Goal: Task Accomplishment & Management: Manage account settings

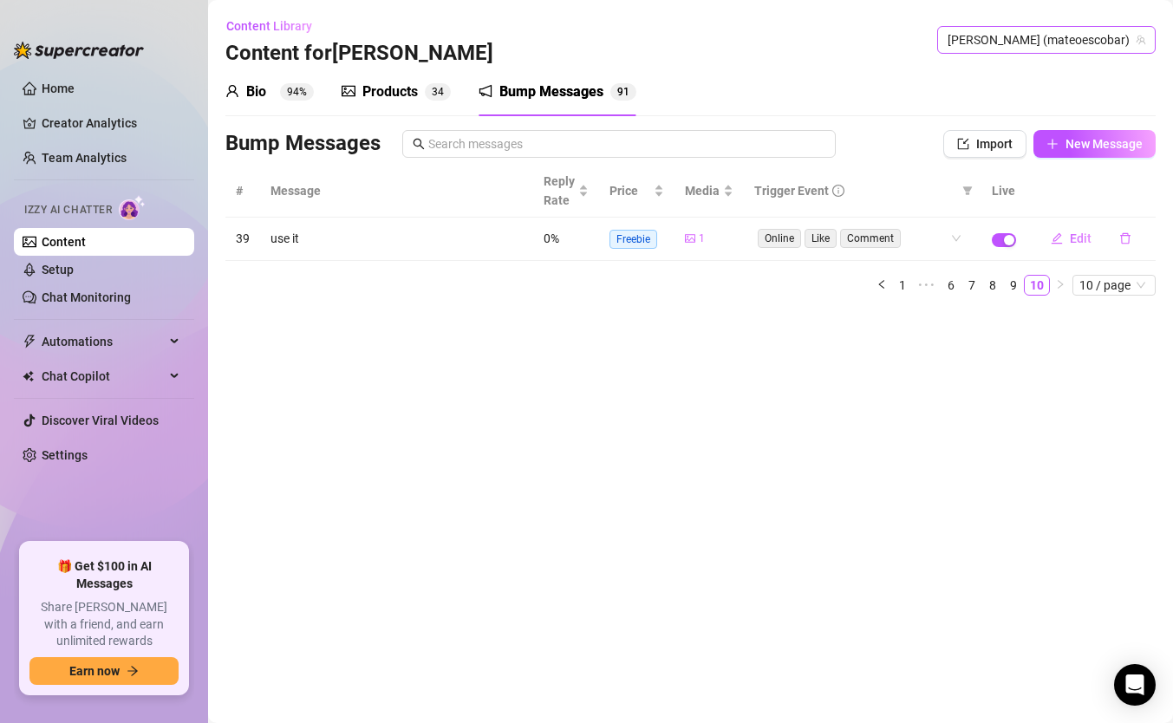
click at [1067, 29] on span "[PERSON_NAME] (mateoescobar)" at bounding box center [1046, 40] width 198 height 26
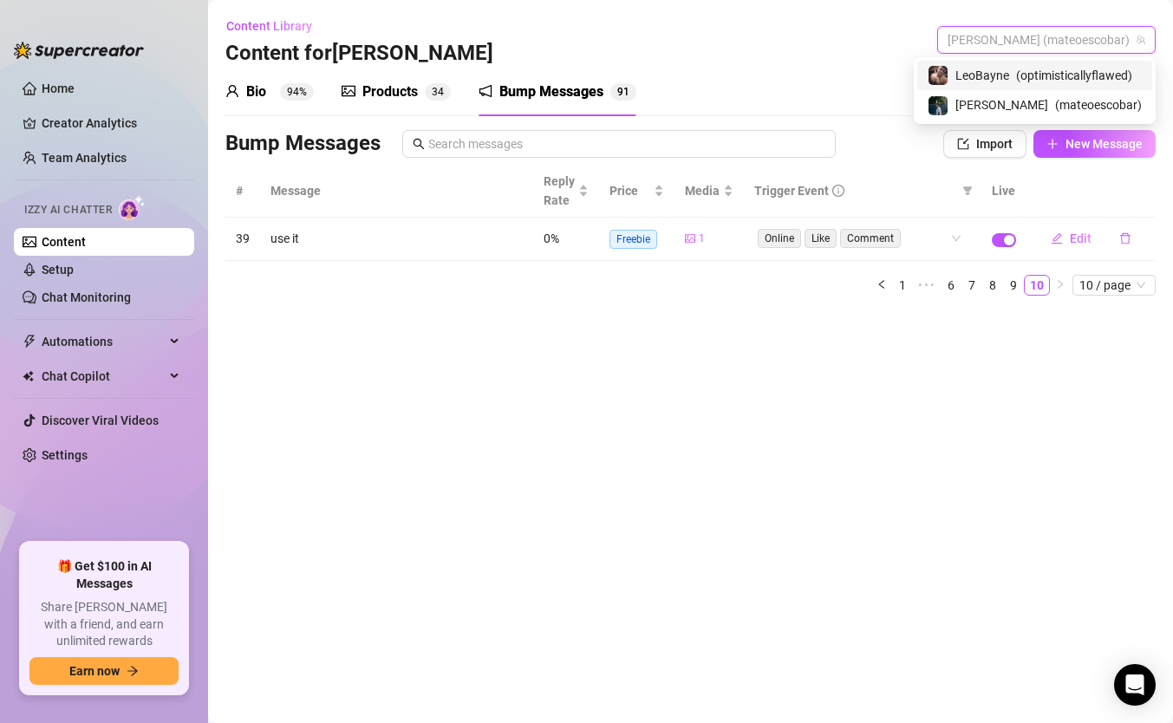
click at [997, 80] on span "LeoBayne" at bounding box center [982, 75] width 54 height 19
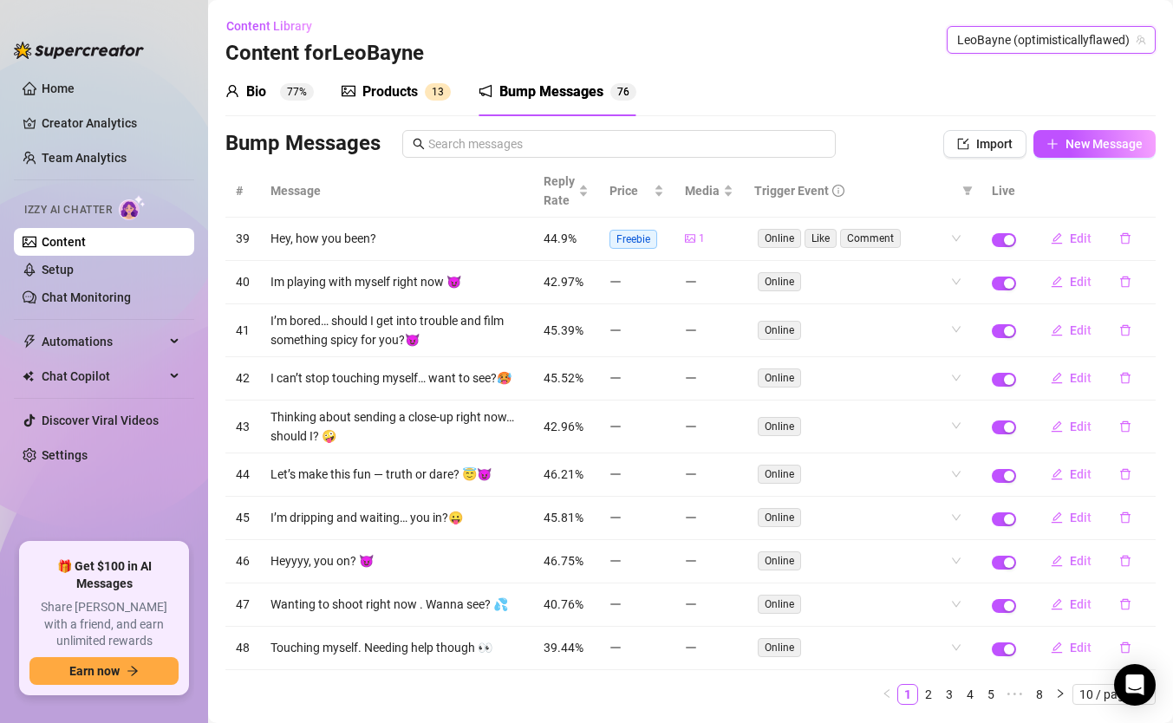
click at [408, 66] on h3 "Content for LeoBayne" at bounding box center [324, 54] width 198 height 28
click at [394, 90] on div "Products" at bounding box center [389, 91] width 55 height 21
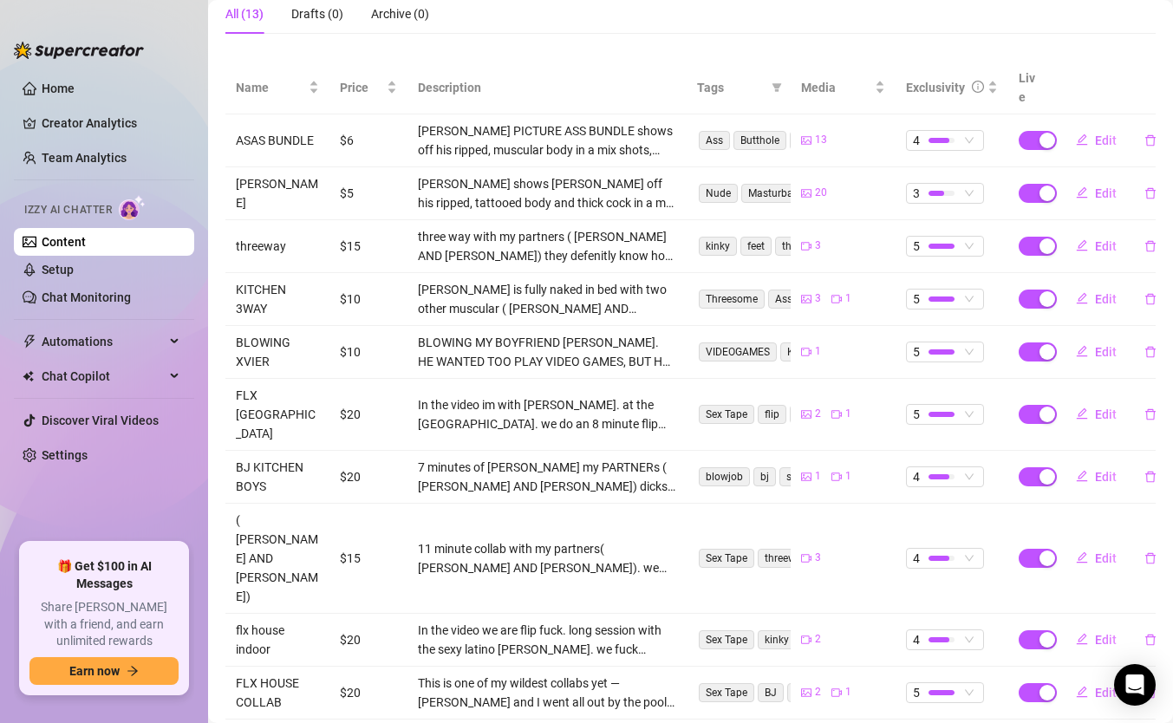
scroll to position [296, 0]
click at [1111, 632] on span "Edit" at bounding box center [1106, 639] width 22 height 14
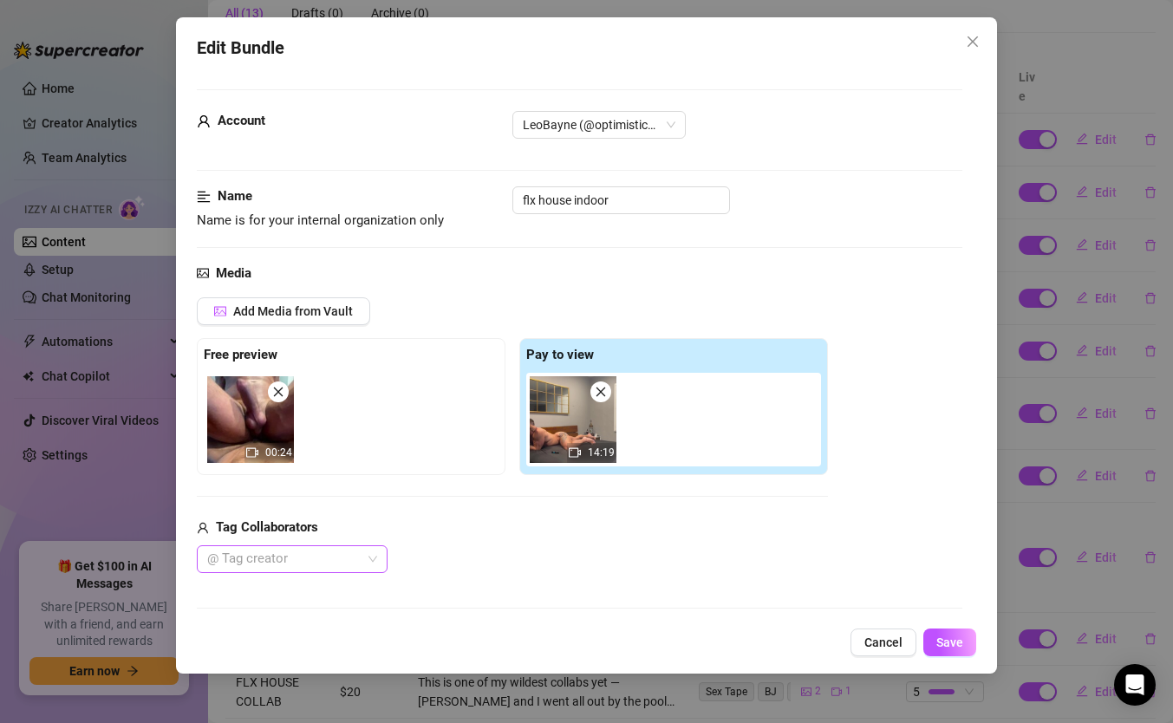
click at [378, 556] on div "@ Tag creator" at bounding box center [292, 559] width 191 height 28
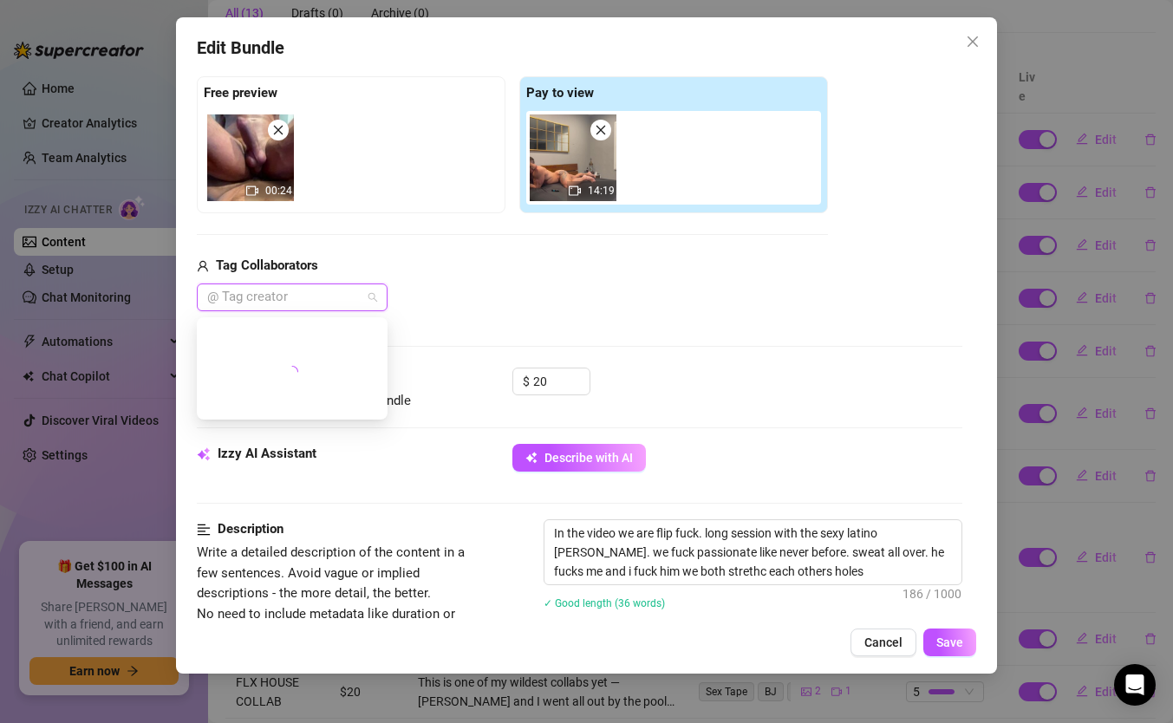
scroll to position [270, 0]
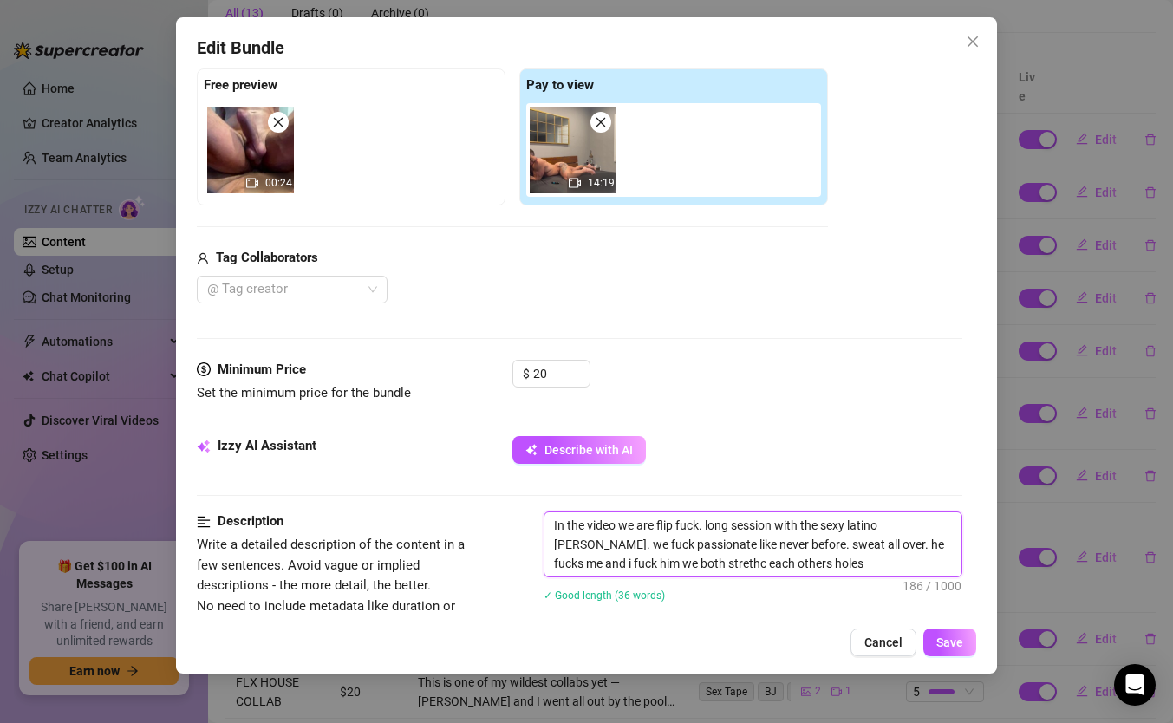
click at [552, 523] on textarea "In the video we are flip fuck. long session with the sexy latino [PERSON_NAME].…" at bounding box center [752, 544] width 417 height 64
type textarea "WIn the video we are flip fuck. long session with the sexy latino [PERSON_NAME]…"
type textarea "WIIn the video we are flip fuck. long session with the sexy latino [PERSON_NAME…"
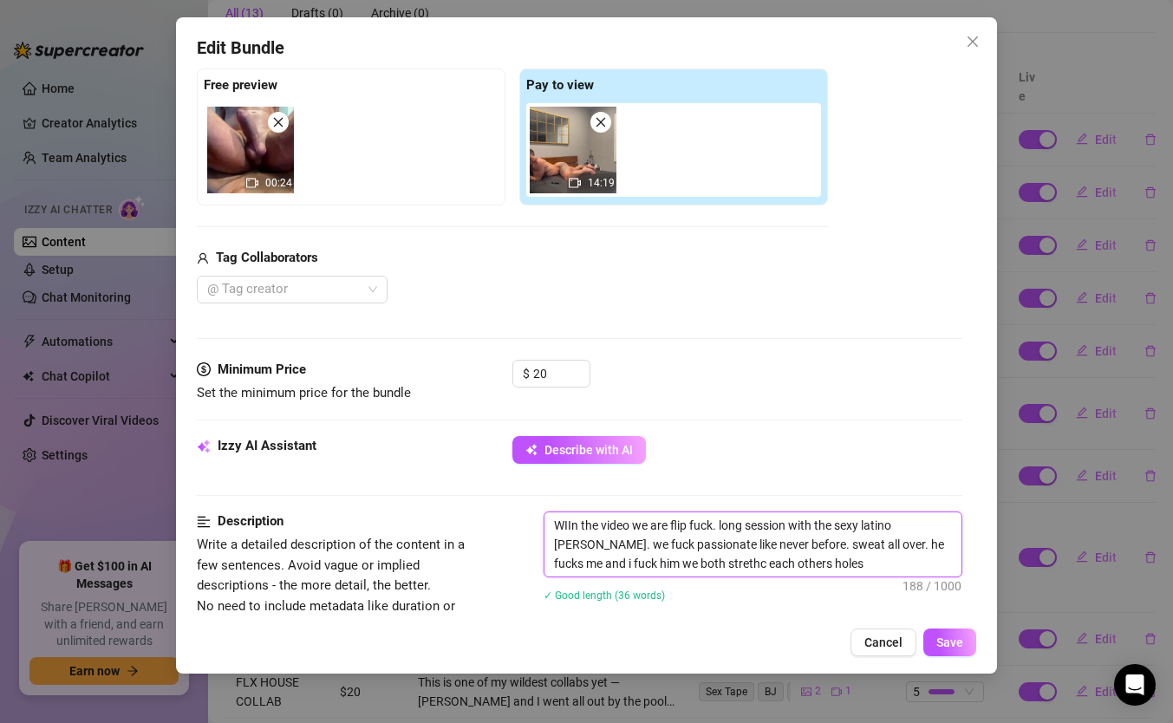
type textarea "WIRIn the video we are flip fuck. long session with the sexy latino [PERSON_NAM…"
type textarea "WIIn the video we are flip fuck. long session with the sexy latino [PERSON_NAME…"
type textarea "WITIn the video we are flip fuck. long session with the sexy latino [PERSON_NAM…"
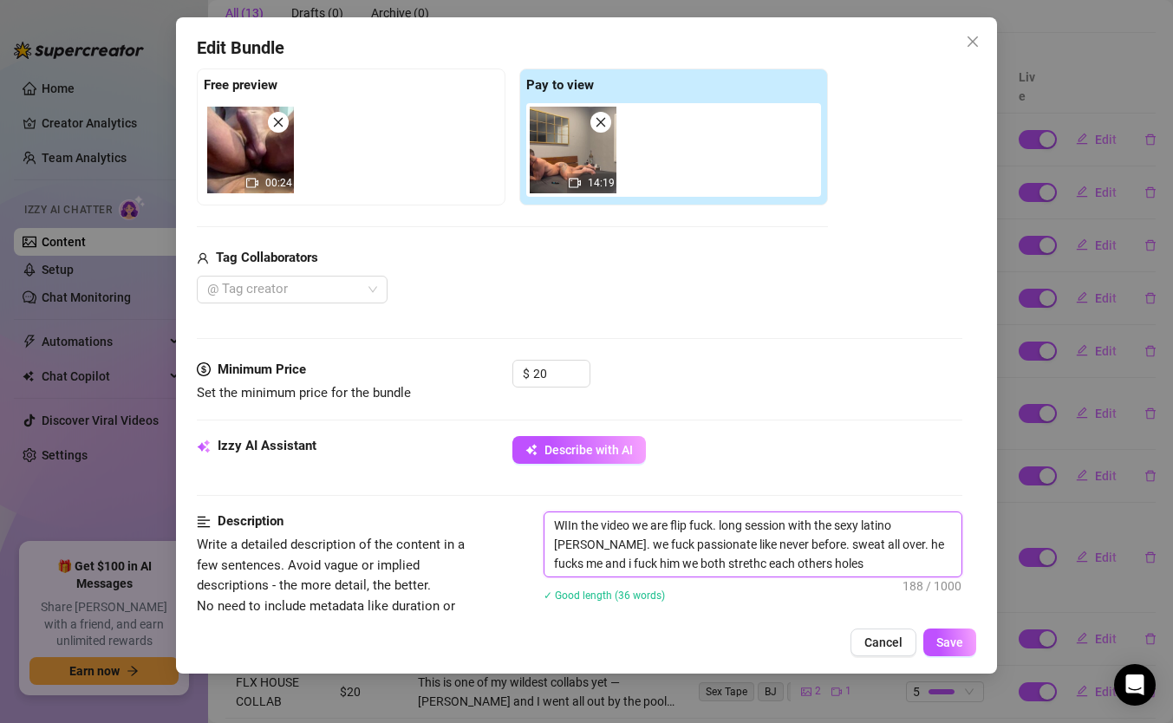
type textarea "WITIn the video we are flip fuck. long session with the sexy latino [PERSON_NAM…"
type textarea "WITHIn the video we are flip fuck. long session with the sexy latino [PERSON_NA…"
type textarea "WITH In the video we are flip fuck. long session with the sexy latino [PERSON_N…"
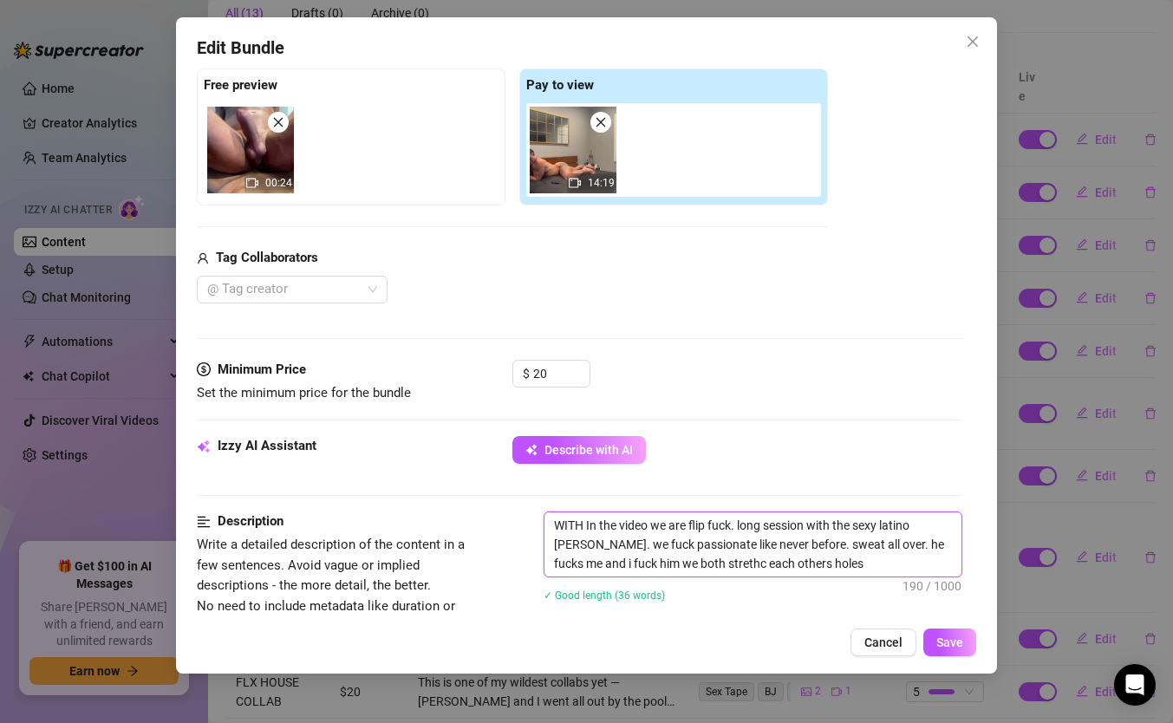
type textarea "WITH FIn the video we are flip fuck. long session with the sexy latino [PERSON_…"
type textarea "WITH FEIn the video we are flip fuck. long session with the sexy latino [PERSON…"
type textarea "WITH FELIn the video we are flip fuck. long session with the sexy latino [PERSO…"
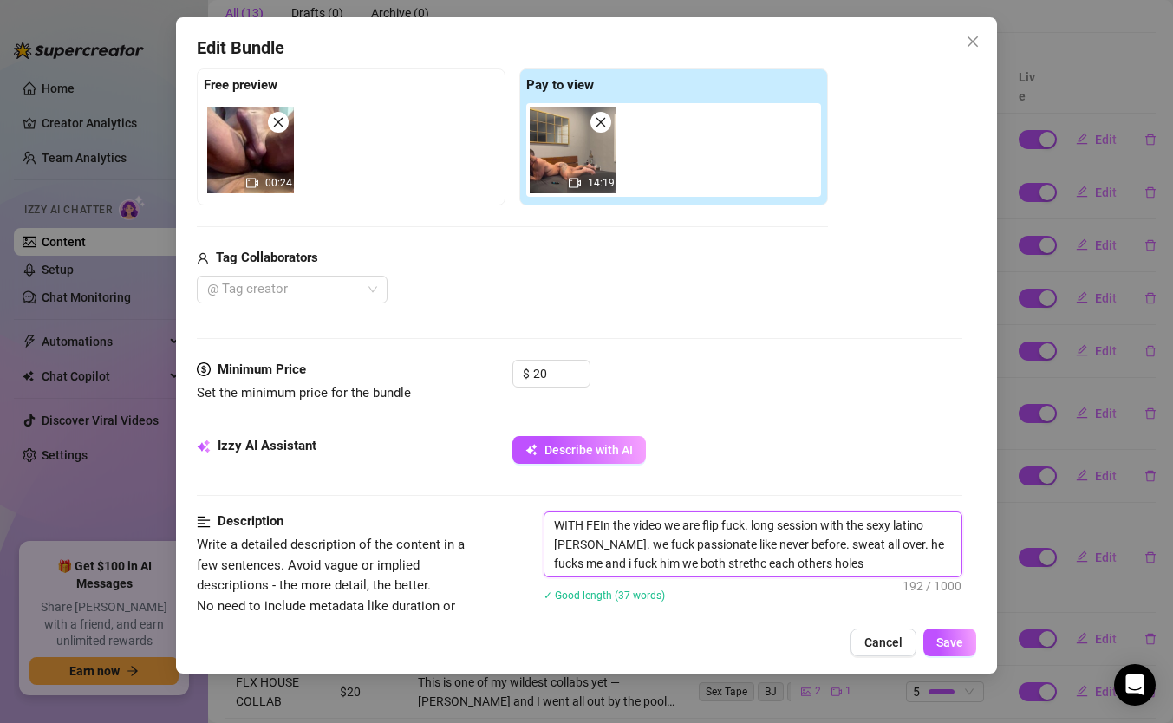
type textarea "WITH FELIn the video we are flip fuck. long session with the sexy latino [PERSO…"
type textarea "WITH [PERSON_NAME] the video we are flip fuck. long session with the sexy latin…"
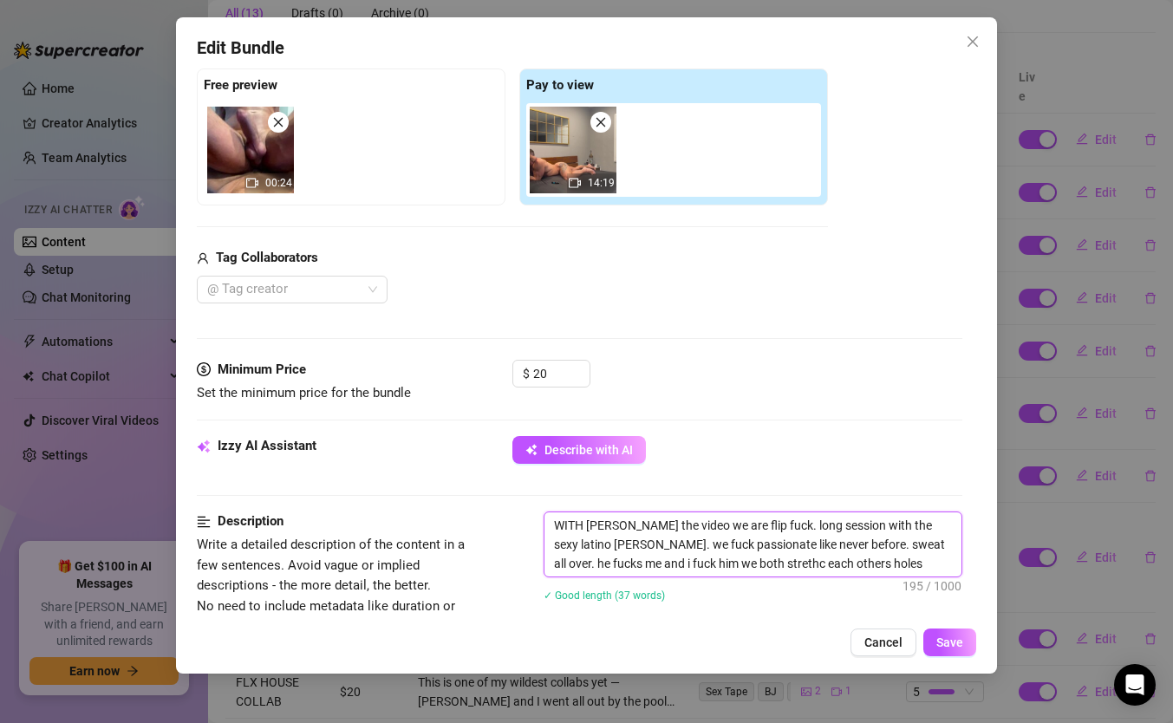
type textarea "WITH [PERSON_NAME] In the video we are flip fuck. long session with the sexy la…"
click at [944, 651] on button "Save" at bounding box center [949, 642] width 53 height 28
